Goal: Information Seeking & Learning: Learn about a topic

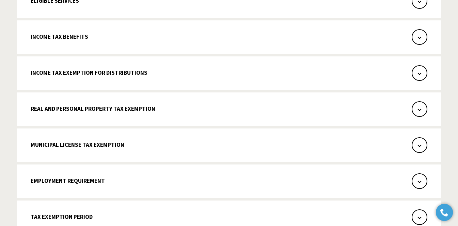
scroll to position [765, 0]
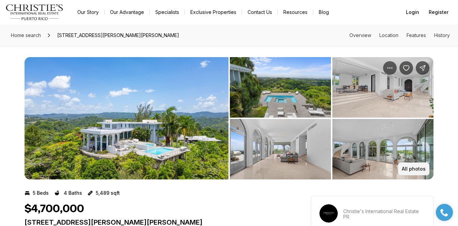
click at [412, 167] on p "All photos" at bounding box center [414, 168] width 24 height 5
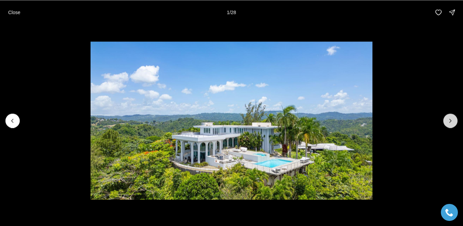
click at [451, 123] on icon "Next slide" at bounding box center [450, 120] width 7 height 7
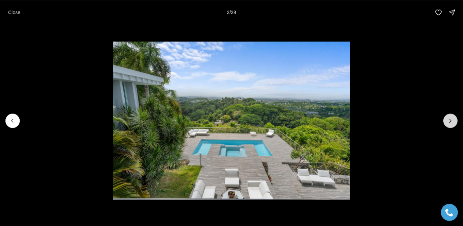
click at [451, 123] on icon "Next slide" at bounding box center [450, 120] width 7 height 7
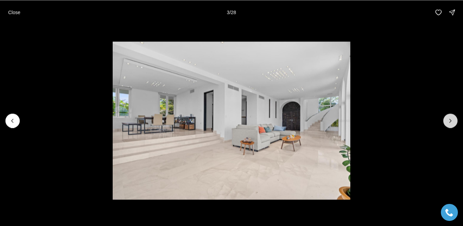
click at [451, 123] on icon "Next slide" at bounding box center [450, 120] width 7 height 7
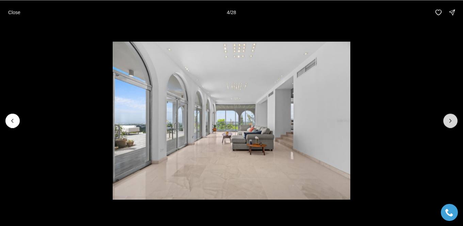
click at [451, 123] on icon "Next slide" at bounding box center [450, 120] width 7 height 7
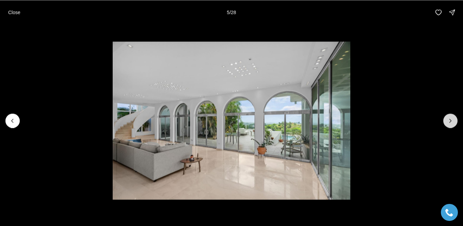
click at [451, 123] on icon "Next slide" at bounding box center [450, 120] width 7 height 7
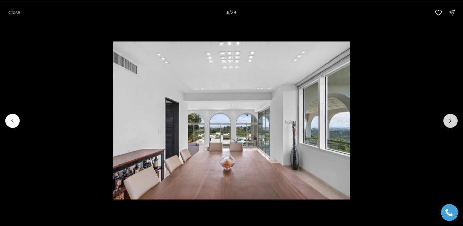
click at [451, 123] on icon "Next slide" at bounding box center [450, 120] width 7 height 7
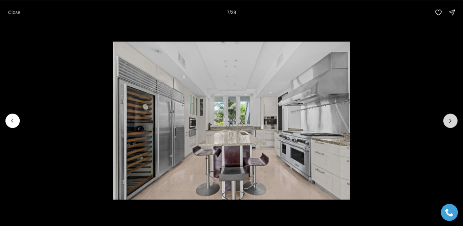
click at [451, 123] on icon "Next slide" at bounding box center [450, 120] width 7 height 7
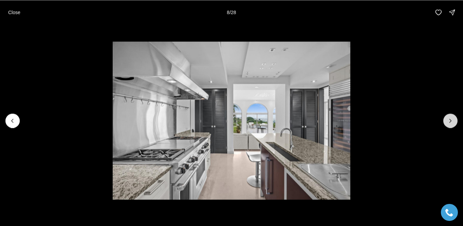
click at [451, 123] on icon "Next slide" at bounding box center [450, 120] width 7 height 7
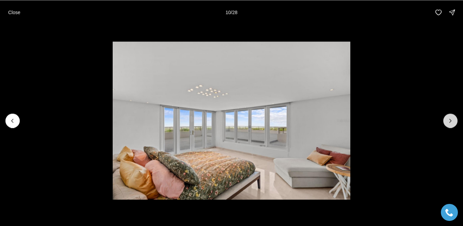
click at [451, 123] on icon "Next slide" at bounding box center [450, 120] width 7 height 7
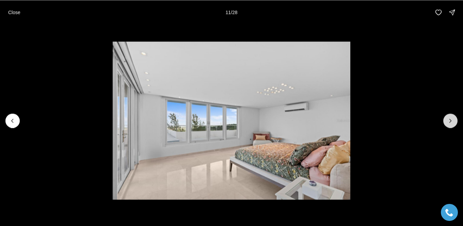
click at [451, 123] on icon "Next slide" at bounding box center [450, 120] width 7 height 7
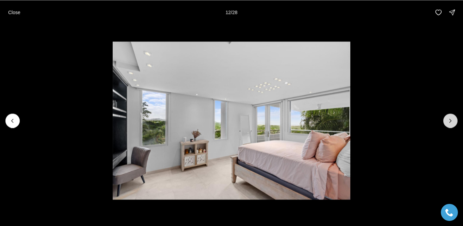
click at [451, 123] on icon "Next slide" at bounding box center [450, 120] width 7 height 7
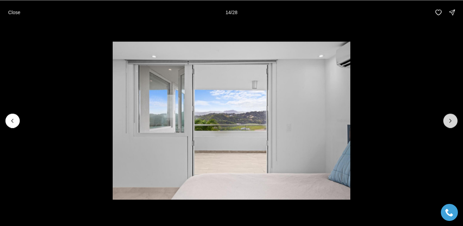
click at [451, 123] on icon "Next slide" at bounding box center [450, 120] width 7 height 7
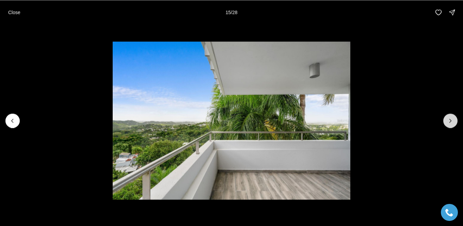
click at [451, 123] on icon "Next slide" at bounding box center [450, 120] width 7 height 7
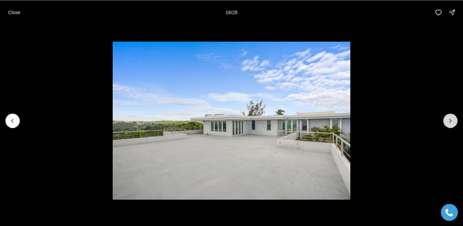
click at [451, 123] on icon "Next slide" at bounding box center [450, 120] width 7 height 7
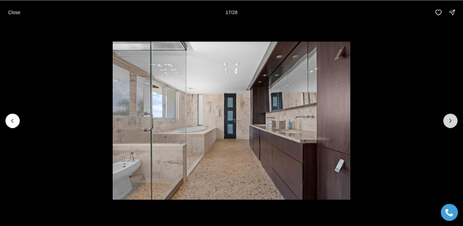
click at [451, 123] on icon "Next slide" at bounding box center [450, 120] width 7 height 7
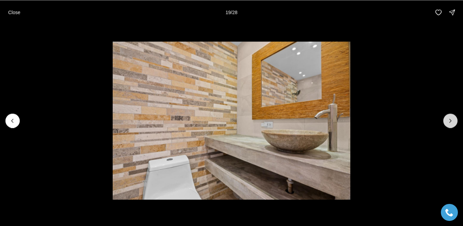
click at [451, 123] on icon "Next slide" at bounding box center [450, 120] width 7 height 7
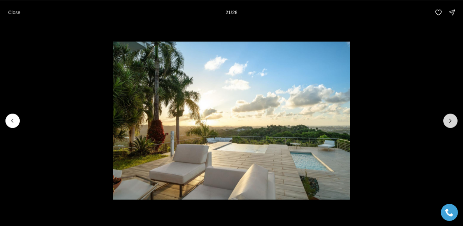
click at [451, 123] on icon "Next slide" at bounding box center [450, 120] width 7 height 7
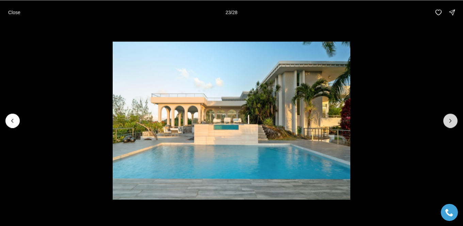
click at [451, 123] on icon "Next slide" at bounding box center [450, 120] width 7 height 7
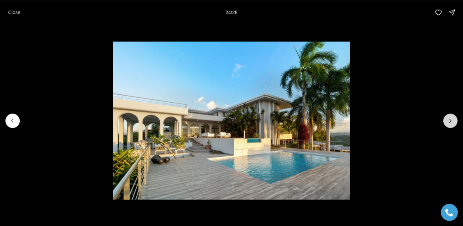
click at [451, 123] on icon "Next slide" at bounding box center [450, 120] width 7 height 7
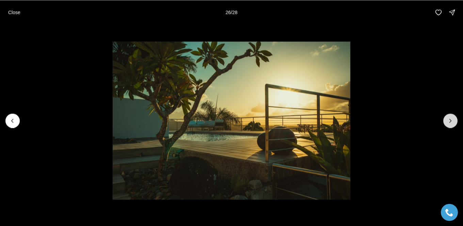
click at [451, 123] on icon "Next slide" at bounding box center [450, 120] width 7 height 7
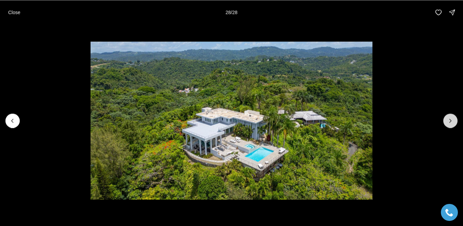
click at [451, 123] on div at bounding box center [450, 121] width 14 height 14
click at [12, 14] on p "Close" at bounding box center [14, 12] width 12 height 5
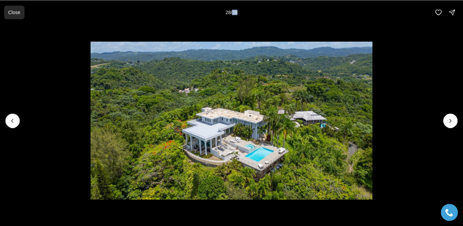
click at [12, 14] on img "Main navigation" at bounding box center [34, 12] width 58 height 16
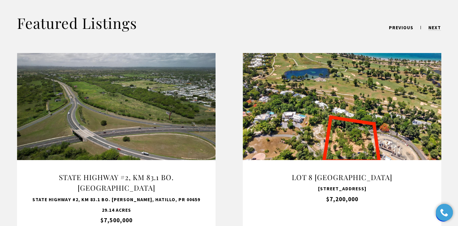
scroll to position [569, 0]
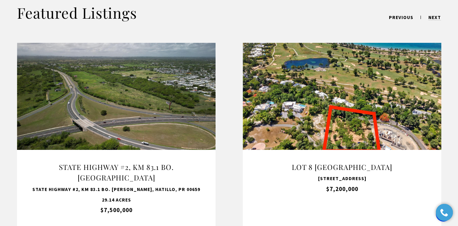
click at [114, 125] on link "VIEW PROPERTY" at bounding box center [116, 135] width 85 height 20
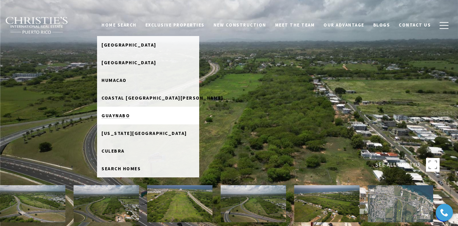
click at [102, 119] on span "Guaynabo" at bounding box center [115, 116] width 28 height 6
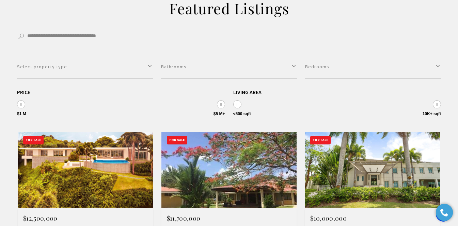
drag, startPoint x: 21, startPoint y: 110, endPoint x: 14, endPoint y: 110, distance: 7.1
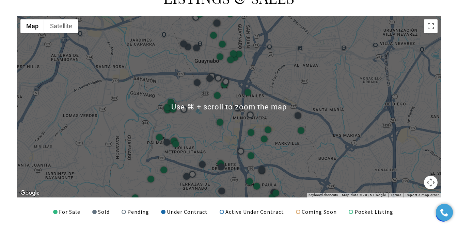
scroll to position [866, 0]
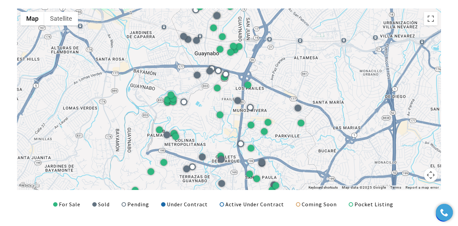
click at [316, 98] on div at bounding box center [229, 100] width 424 height 182
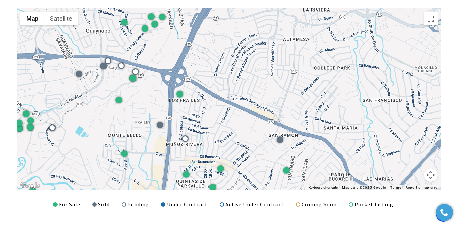
click at [244, 160] on div at bounding box center [229, 100] width 424 height 182
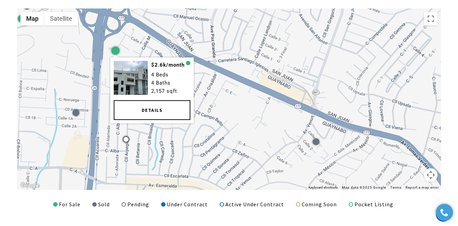
click at [116, 54] on div at bounding box center [115, 50] width 8 height 8
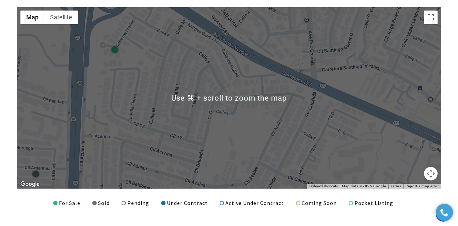
scroll to position [868, 0]
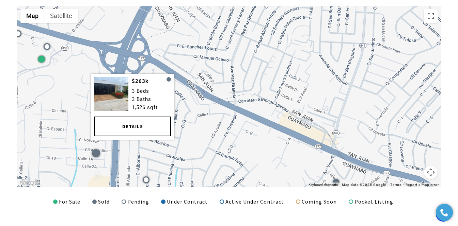
click at [96, 157] on div at bounding box center [96, 153] width 8 height 8
click at [128, 136] on link "Details" at bounding box center [132, 126] width 77 height 20
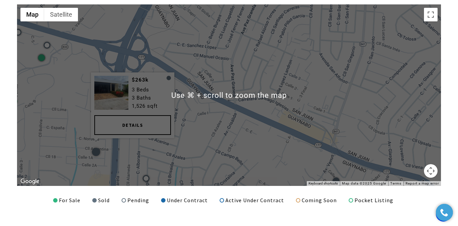
scroll to position [871, 0]
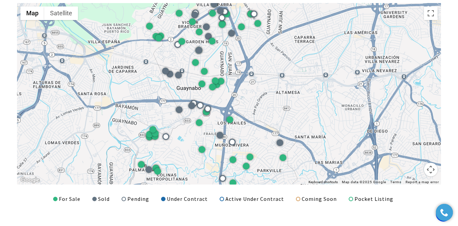
click at [298, 180] on div at bounding box center [229, 94] width 424 height 182
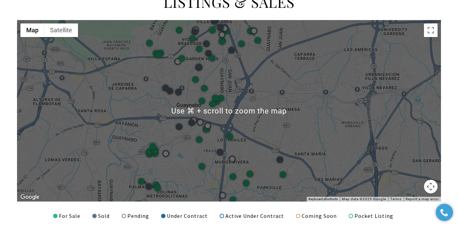
scroll to position [886, 0]
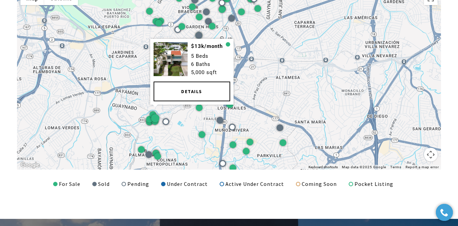
click at [174, 76] on img at bounding box center [170, 59] width 34 height 34
click at [184, 101] on link "Details" at bounding box center [191, 91] width 77 height 20
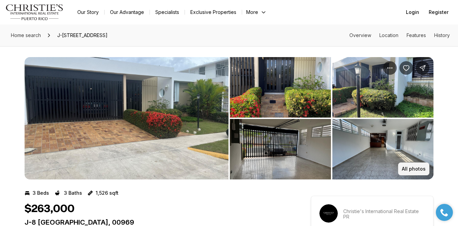
click at [417, 171] on p "All photos" at bounding box center [414, 168] width 24 height 5
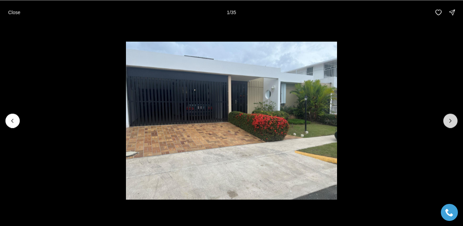
click at [450, 122] on icon "Next slide" at bounding box center [450, 120] width 7 height 7
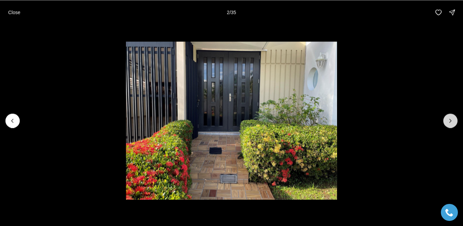
click at [450, 122] on icon "Next slide" at bounding box center [450, 120] width 7 height 7
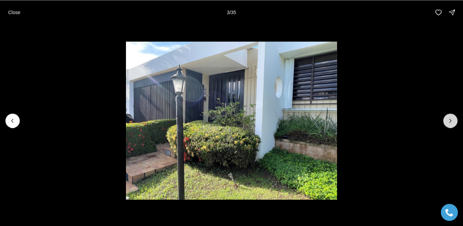
click at [450, 122] on icon "Next slide" at bounding box center [450, 120] width 7 height 7
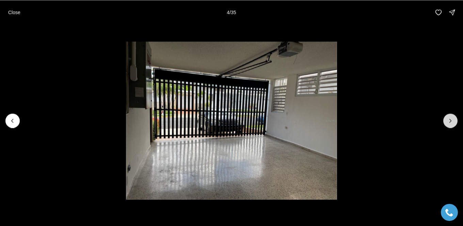
click at [450, 122] on icon "Next slide" at bounding box center [450, 120] width 7 height 7
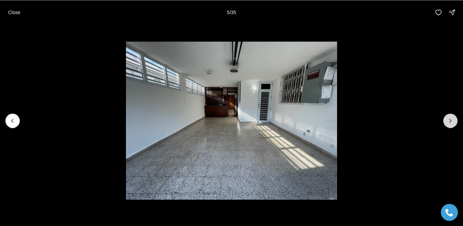
click at [451, 123] on icon "Next slide" at bounding box center [450, 120] width 7 height 7
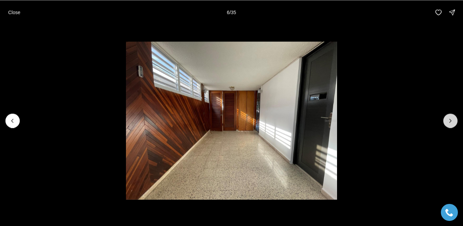
click at [451, 123] on icon "Next slide" at bounding box center [450, 120] width 7 height 7
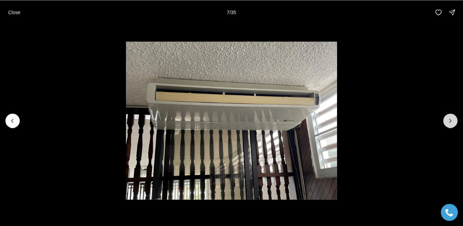
click at [451, 123] on icon "Next slide" at bounding box center [450, 120] width 7 height 7
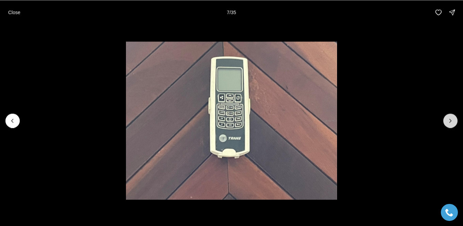
click at [451, 123] on icon "Next slide" at bounding box center [450, 120] width 7 height 7
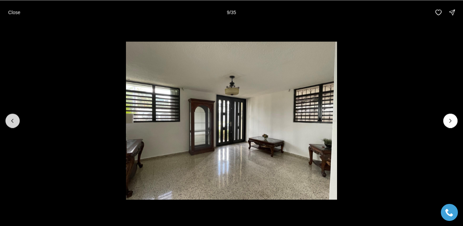
click at [14, 123] on icon "Previous slide" at bounding box center [12, 120] width 7 height 7
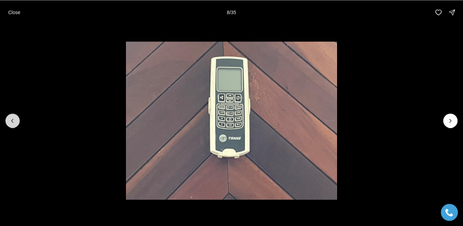
click at [14, 123] on icon "Previous slide" at bounding box center [12, 120] width 7 height 7
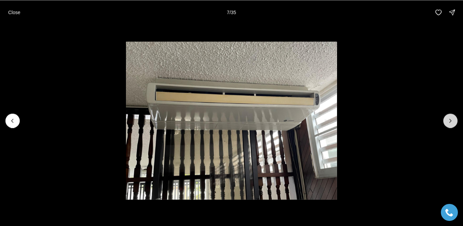
click at [450, 124] on icon "Next slide" at bounding box center [450, 120] width 7 height 7
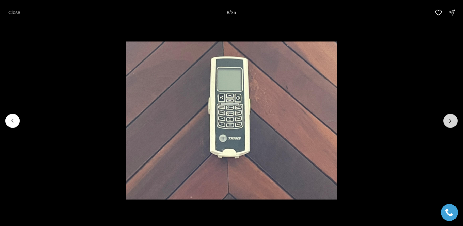
click at [450, 124] on icon "Next slide" at bounding box center [450, 120] width 7 height 7
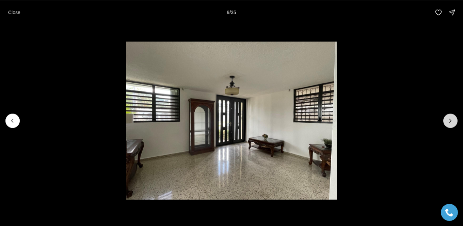
click at [450, 124] on icon "Next slide" at bounding box center [450, 120] width 7 height 7
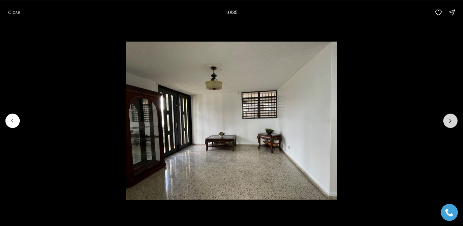
click at [450, 124] on icon "Next slide" at bounding box center [450, 120] width 7 height 7
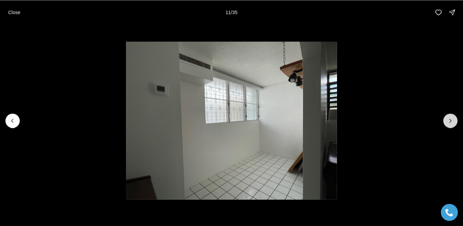
click at [450, 124] on icon "Next slide" at bounding box center [450, 120] width 7 height 7
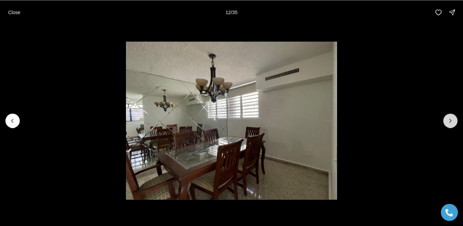
click at [450, 124] on icon "Next slide" at bounding box center [450, 120] width 7 height 7
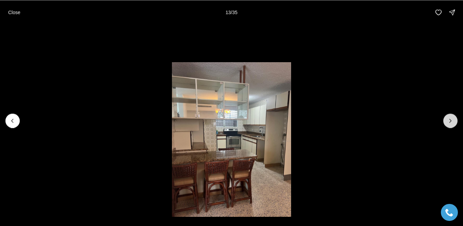
click at [450, 124] on icon "Next slide" at bounding box center [450, 120] width 7 height 7
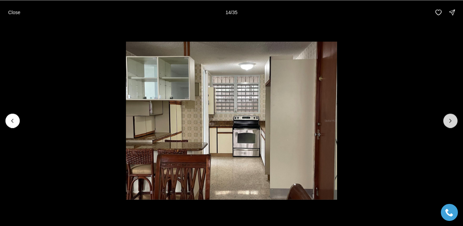
click at [450, 124] on icon "Next slide" at bounding box center [450, 120] width 7 height 7
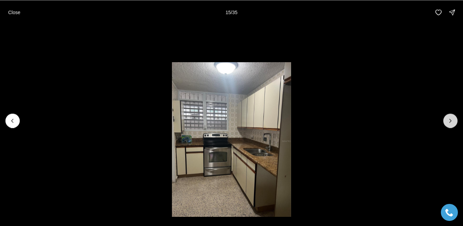
click at [450, 124] on icon "Next slide" at bounding box center [450, 120] width 7 height 7
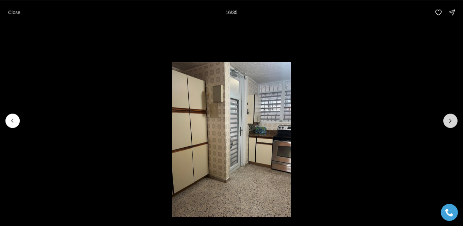
click at [450, 124] on icon "Next slide" at bounding box center [450, 120] width 7 height 7
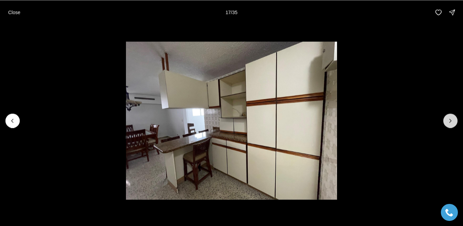
click at [450, 124] on icon "Next slide" at bounding box center [450, 120] width 7 height 7
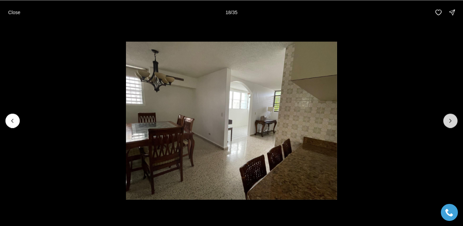
click at [450, 124] on icon "Next slide" at bounding box center [450, 120] width 7 height 7
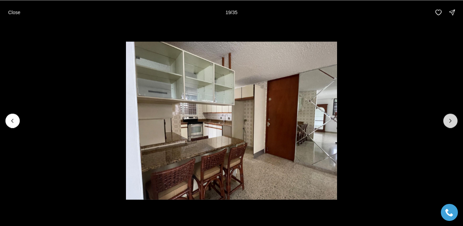
click at [450, 124] on icon "Next slide" at bounding box center [450, 120] width 7 height 7
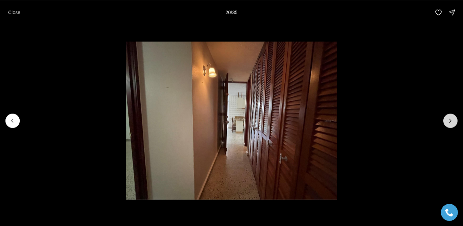
click at [450, 124] on icon "Next slide" at bounding box center [450, 120] width 7 height 7
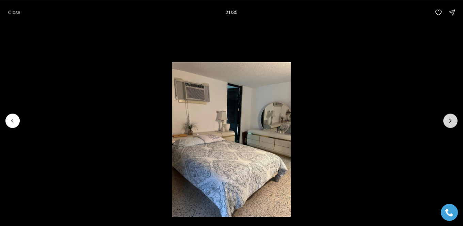
click at [450, 124] on icon "Next slide" at bounding box center [450, 120] width 7 height 7
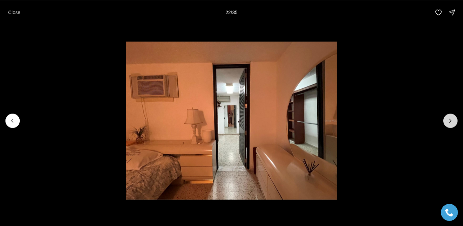
click at [450, 124] on icon "Next slide" at bounding box center [450, 120] width 7 height 7
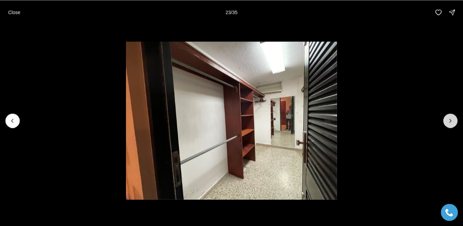
click at [450, 124] on icon "Next slide" at bounding box center [450, 120] width 7 height 7
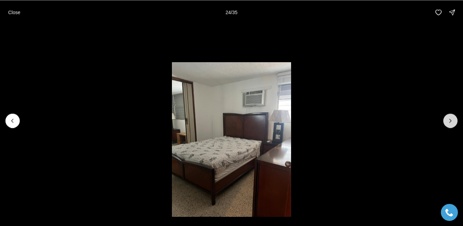
click at [450, 124] on icon "Next slide" at bounding box center [450, 120] width 7 height 7
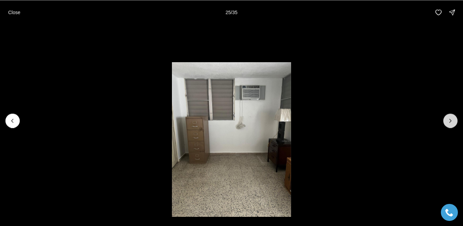
click at [450, 124] on icon "Next slide" at bounding box center [450, 120] width 7 height 7
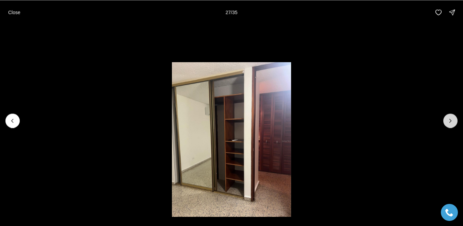
click at [450, 124] on icon "Next slide" at bounding box center [450, 120] width 7 height 7
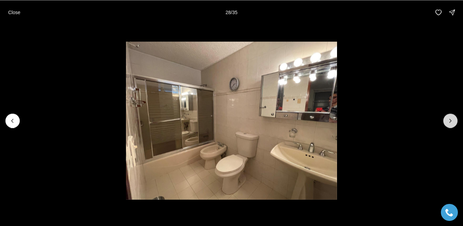
click at [450, 124] on icon "Next slide" at bounding box center [450, 120] width 7 height 7
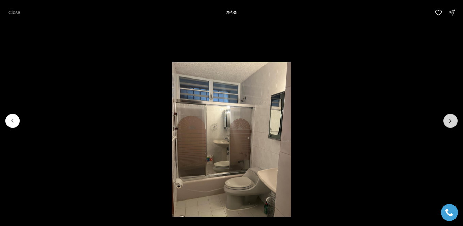
click at [450, 124] on icon "Next slide" at bounding box center [450, 120] width 7 height 7
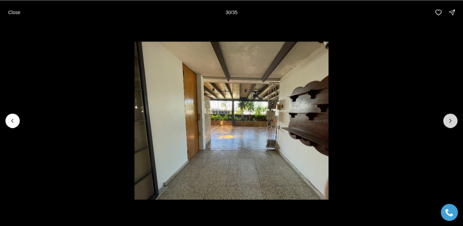
click at [450, 124] on icon "Next slide" at bounding box center [450, 120] width 7 height 7
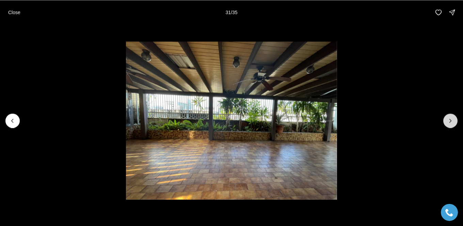
click at [450, 124] on icon "Next slide" at bounding box center [450, 120] width 7 height 7
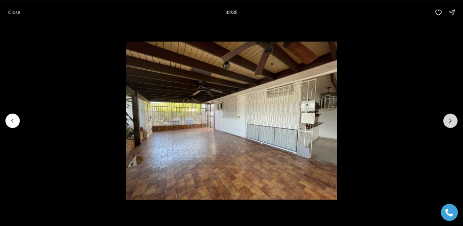
click at [450, 124] on icon "Next slide" at bounding box center [450, 120] width 7 height 7
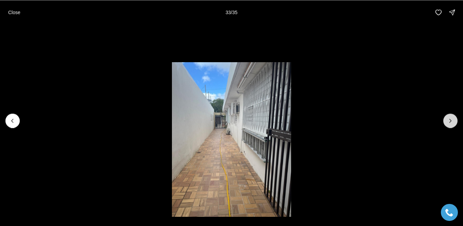
click at [450, 124] on icon "Next slide" at bounding box center [450, 120] width 7 height 7
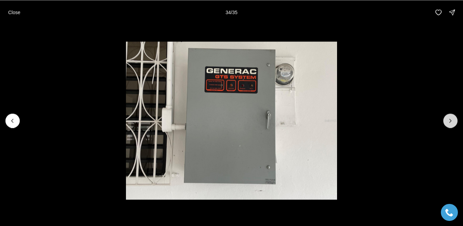
click at [450, 124] on icon "Next slide" at bounding box center [450, 120] width 7 height 7
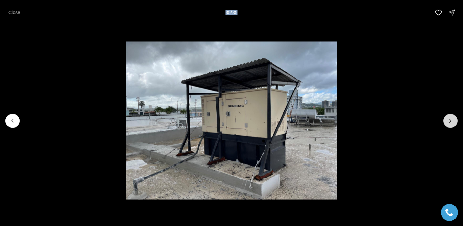
click at [450, 124] on div at bounding box center [450, 121] width 14 height 14
click at [15, 15] on p "Close" at bounding box center [14, 12] width 12 height 5
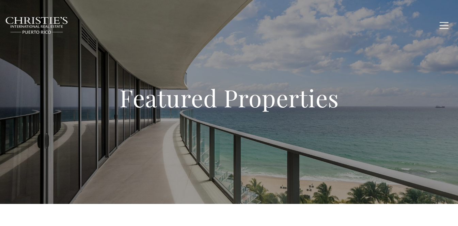
type input "**********"
type input "*********"
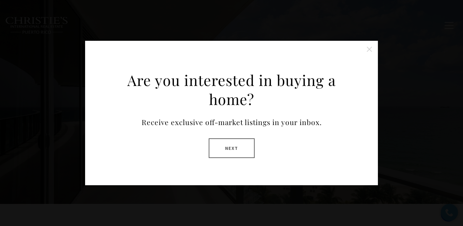
click at [237, 147] on button "Next" at bounding box center [232, 149] width 46 height 20
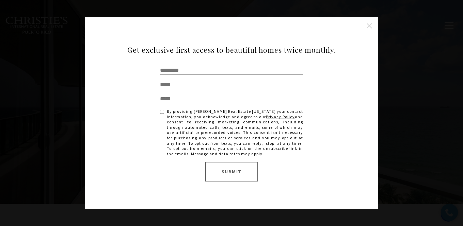
click at [407, 71] on div "Are you interested in buying a home? Receive exclusive off-market listings in y…" at bounding box center [231, 113] width 463 height 226
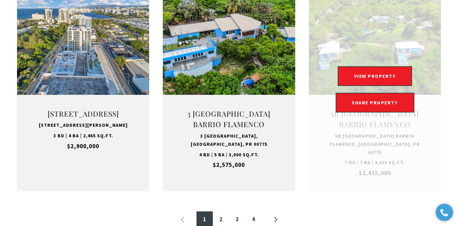
scroll to position [741, 0]
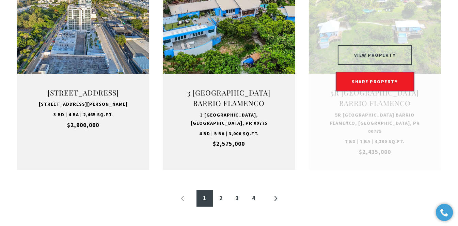
click at [377, 65] on button "VIEW PROPERTY" at bounding box center [375, 55] width 75 height 20
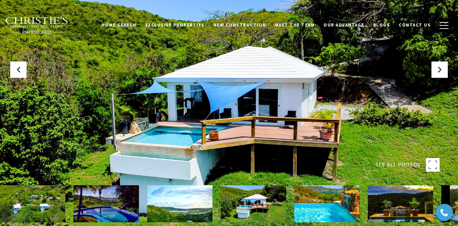
click at [387, 120] on div at bounding box center [229, 113] width 458 height 226
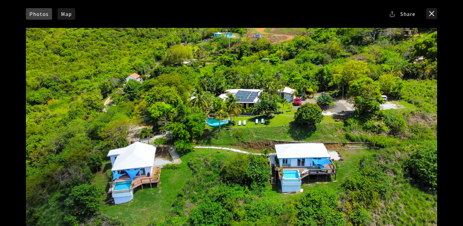
click at [257, 160] on div at bounding box center [231, 143] width 411 height 230
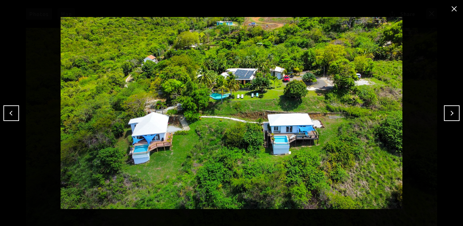
click at [13, 115] on button "Previous" at bounding box center [11, 114] width 16 height 16
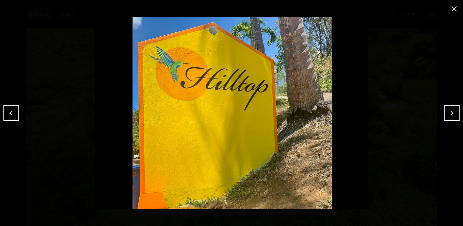
click at [13, 115] on button "Previous" at bounding box center [11, 114] width 16 height 16
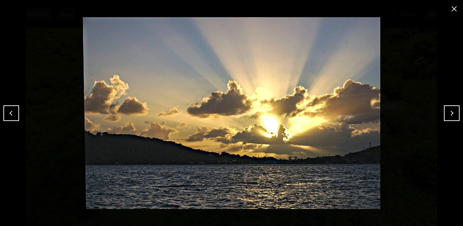
click at [13, 115] on button "Previous" at bounding box center [11, 114] width 16 height 16
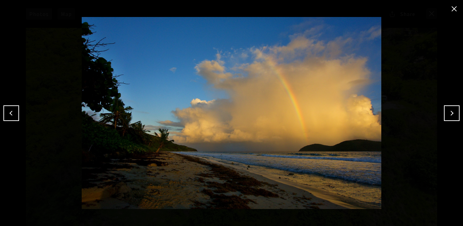
click at [13, 115] on button "Previous" at bounding box center [11, 114] width 16 height 16
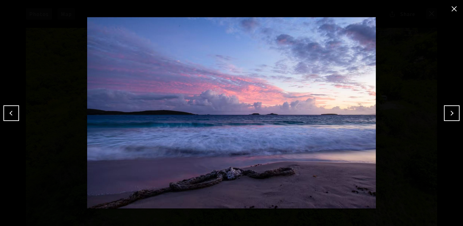
click at [13, 115] on button "Previous" at bounding box center [11, 114] width 16 height 16
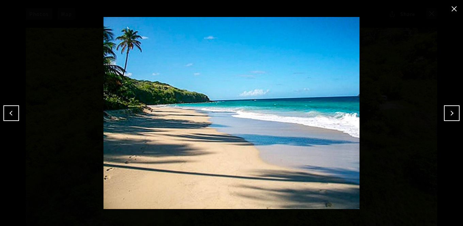
click at [13, 115] on button "Previous" at bounding box center [11, 114] width 16 height 16
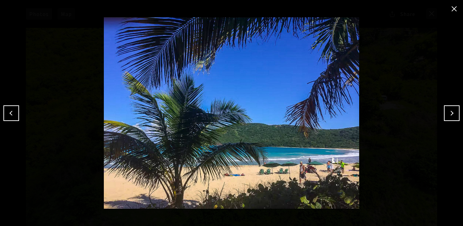
click at [13, 115] on button "Previous" at bounding box center [11, 114] width 16 height 16
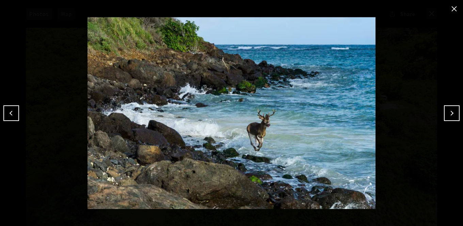
click at [13, 115] on button "Previous" at bounding box center [11, 114] width 16 height 16
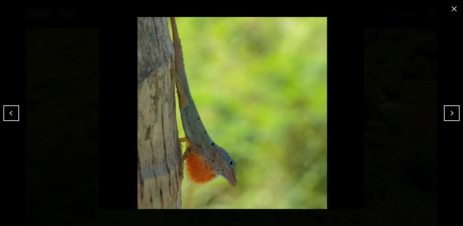
click at [13, 115] on button "Previous" at bounding box center [11, 114] width 16 height 16
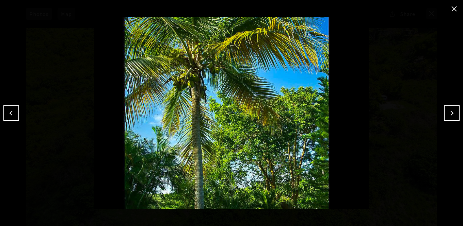
click at [13, 115] on button "Previous" at bounding box center [11, 114] width 16 height 16
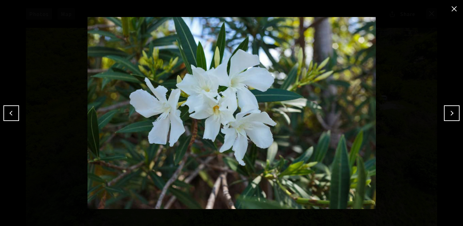
click at [13, 115] on button "Previous" at bounding box center [11, 114] width 16 height 16
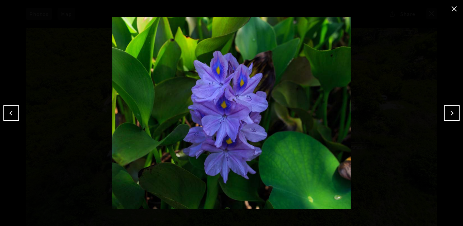
click at [13, 115] on button "Previous" at bounding box center [11, 114] width 16 height 16
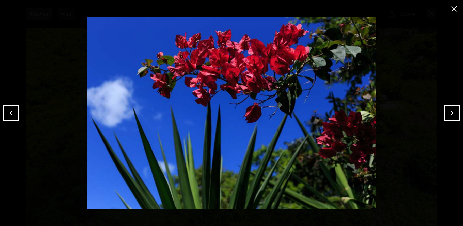
click at [13, 115] on button "Previous" at bounding box center [11, 114] width 16 height 16
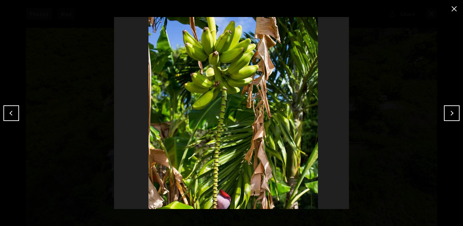
click at [13, 115] on button "Previous" at bounding box center [11, 114] width 16 height 16
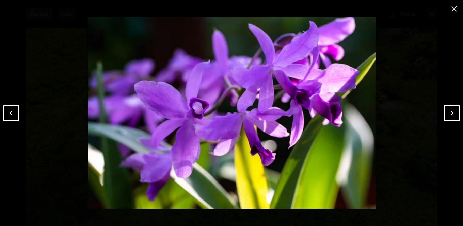
click at [13, 115] on button "Previous" at bounding box center [11, 114] width 16 height 16
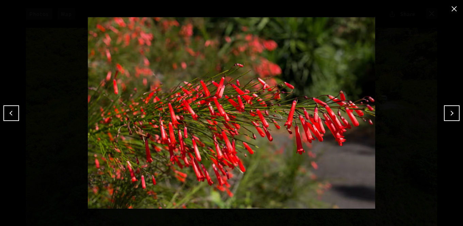
click at [13, 115] on button "Previous" at bounding box center [11, 114] width 16 height 16
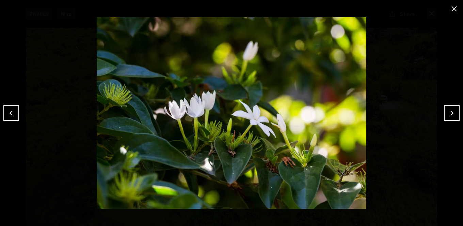
click at [14, 115] on button "Previous" at bounding box center [11, 114] width 16 height 16
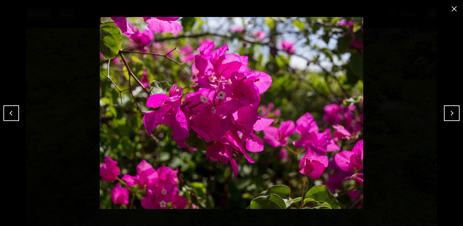
click at [14, 115] on button "Previous" at bounding box center [11, 114] width 16 height 16
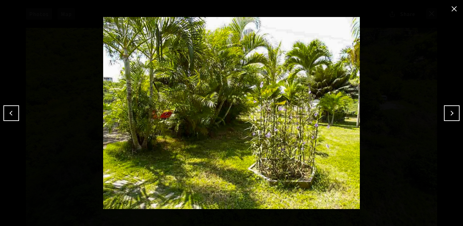
click at [14, 115] on button "Previous" at bounding box center [11, 114] width 16 height 16
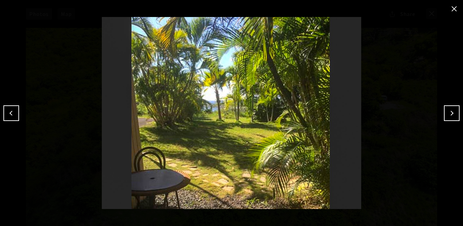
click at [14, 115] on button "Previous" at bounding box center [11, 114] width 16 height 16
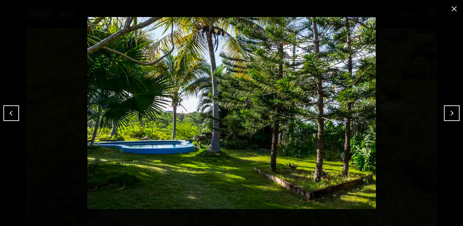
click at [14, 115] on button "Previous" at bounding box center [11, 114] width 16 height 16
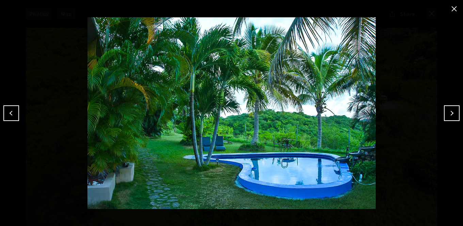
click at [14, 115] on button "Previous" at bounding box center [11, 114] width 16 height 16
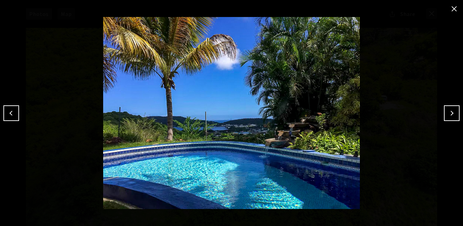
click at [14, 115] on button "Previous" at bounding box center [11, 114] width 16 height 16
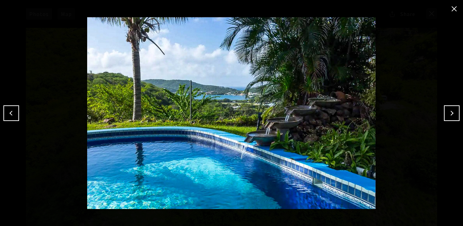
click at [14, 115] on button "Previous" at bounding box center [11, 114] width 16 height 16
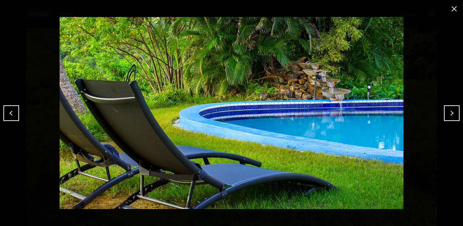
click at [14, 115] on button "Previous" at bounding box center [11, 114] width 16 height 16
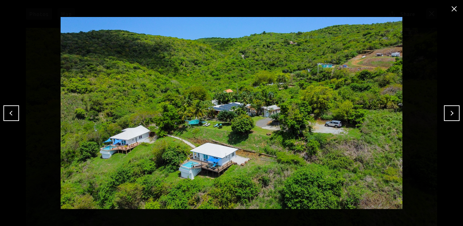
click at [14, 115] on button "Previous" at bounding box center [11, 114] width 16 height 16
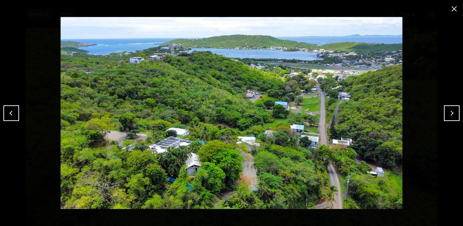
click at [14, 115] on button "Previous" at bounding box center [11, 114] width 16 height 16
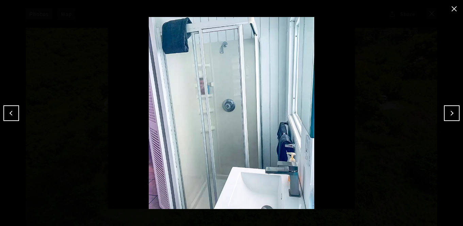
click at [14, 114] on button "Previous" at bounding box center [11, 114] width 16 height 16
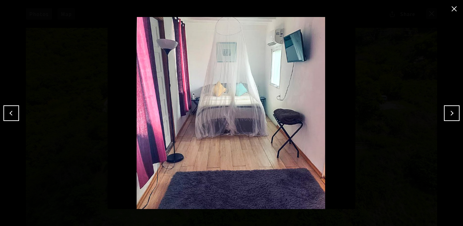
click at [13, 114] on button "Previous" at bounding box center [11, 114] width 16 height 16
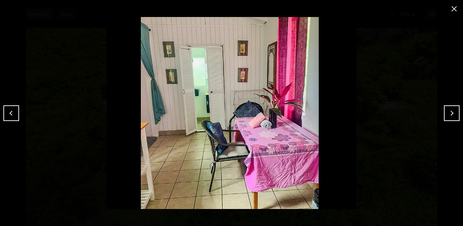
click at [13, 114] on button "Previous" at bounding box center [11, 114] width 16 height 16
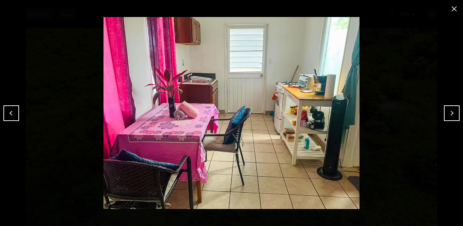
click at [13, 114] on button "Previous" at bounding box center [11, 114] width 16 height 16
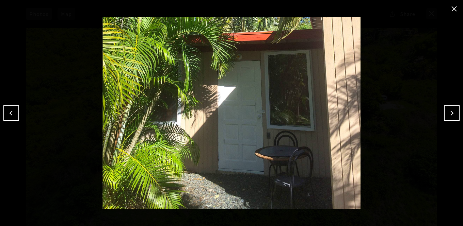
click at [13, 114] on button "Previous" at bounding box center [11, 114] width 16 height 16
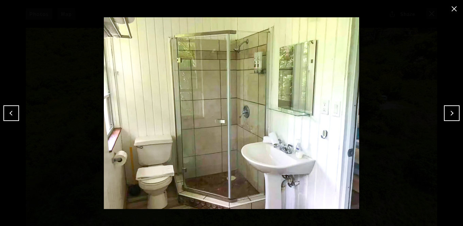
click at [9, 114] on button "Previous" at bounding box center [11, 114] width 16 height 16
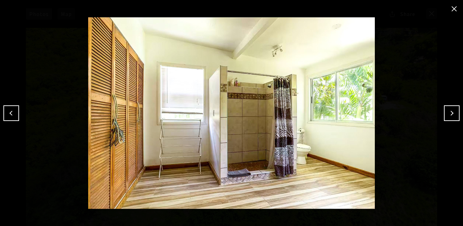
click at [9, 114] on button "Previous" at bounding box center [11, 114] width 16 height 16
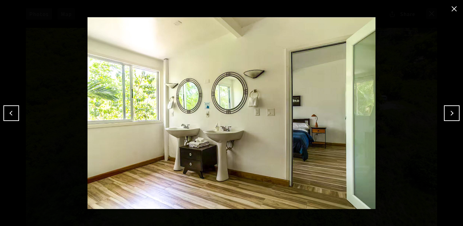
click at [9, 114] on button "Previous" at bounding box center [11, 114] width 16 height 16
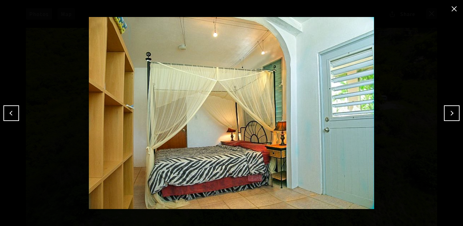
click at [9, 114] on button "Previous" at bounding box center [11, 114] width 16 height 16
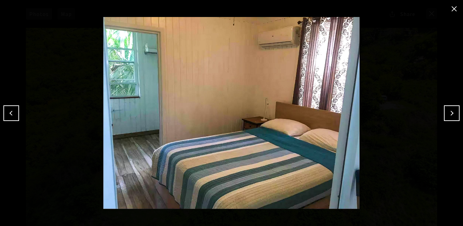
click at [11, 114] on button "Previous" at bounding box center [11, 114] width 16 height 16
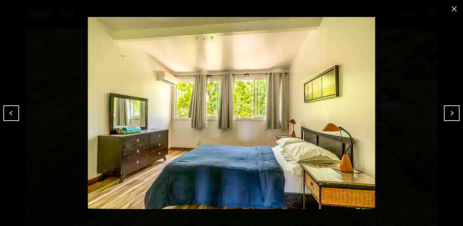
click at [11, 114] on button "Previous" at bounding box center [11, 114] width 16 height 16
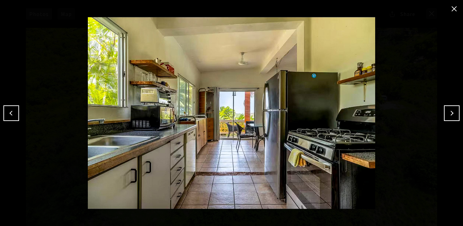
click at [11, 114] on button "Previous" at bounding box center [11, 114] width 16 height 16
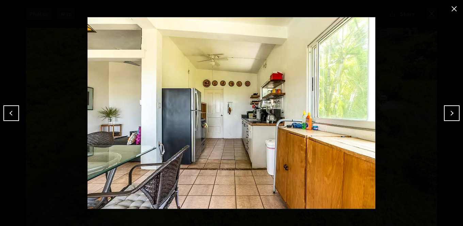
click at [11, 114] on button "Previous" at bounding box center [11, 114] width 16 height 16
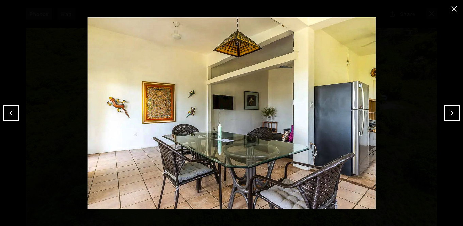
click at [11, 114] on button "Previous" at bounding box center [11, 114] width 16 height 16
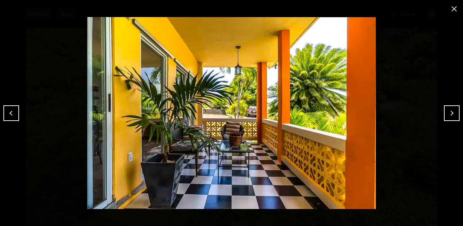
click at [11, 114] on button "Previous" at bounding box center [11, 114] width 16 height 16
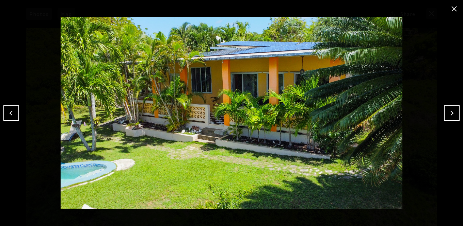
click at [11, 114] on button "Previous" at bounding box center [11, 114] width 16 height 16
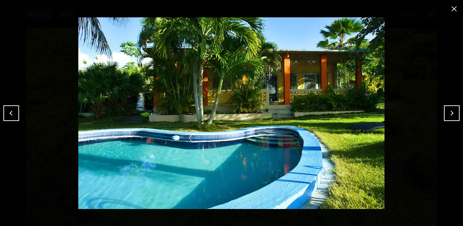
click at [11, 114] on button "Previous" at bounding box center [11, 114] width 16 height 16
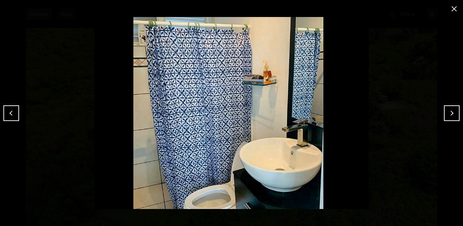
click at [11, 114] on button "Previous" at bounding box center [11, 114] width 16 height 16
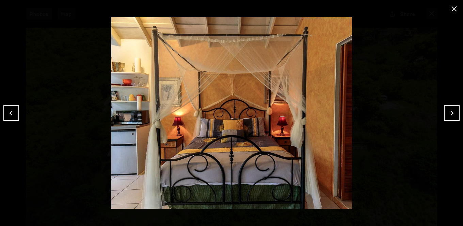
click at [11, 114] on button "Previous" at bounding box center [11, 114] width 16 height 16
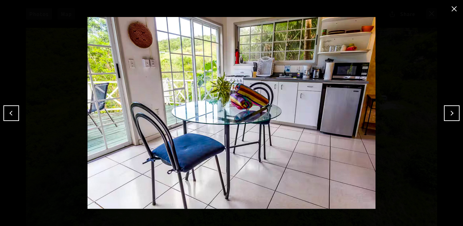
click at [11, 114] on button "Previous" at bounding box center [11, 114] width 16 height 16
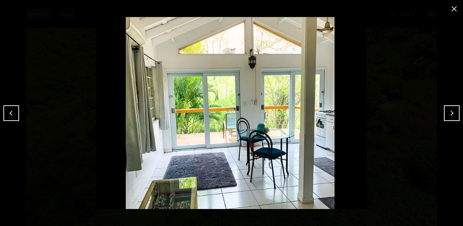
click at [453, 114] on button "Next" at bounding box center [452, 114] width 16 height 16
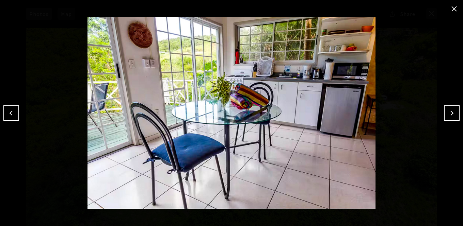
click at [453, 114] on button "Next" at bounding box center [452, 114] width 16 height 16
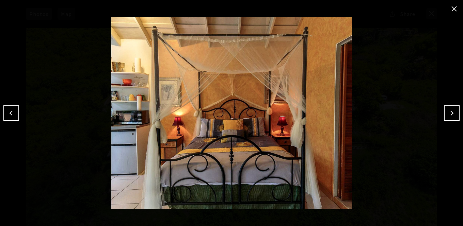
click at [453, 114] on button "Next" at bounding box center [452, 114] width 16 height 16
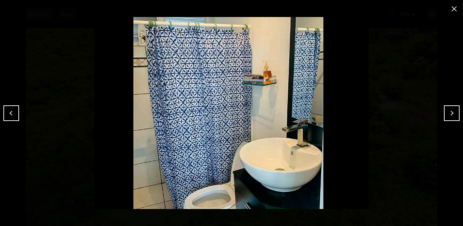
click at [453, 114] on button "Next" at bounding box center [452, 114] width 16 height 16
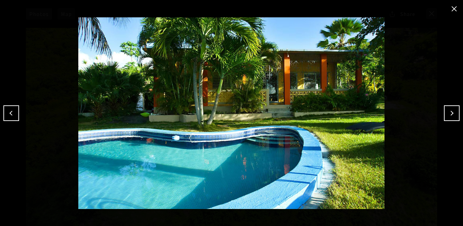
click at [453, 114] on button "Next" at bounding box center [452, 114] width 16 height 16
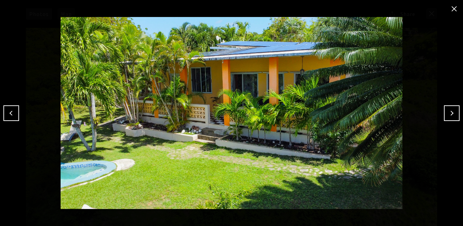
click at [453, 114] on button "Next" at bounding box center [452, 114] width 16 height 16
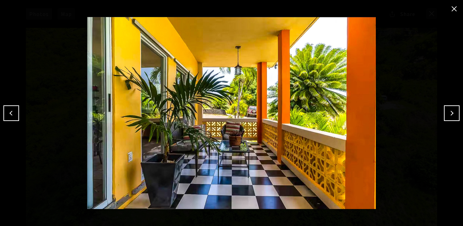
click at [453, 114] on button "Next" at bounding box center [452, 114] width 16 height 16
